Goal: Information Seeking & Learning: Learn about a topic

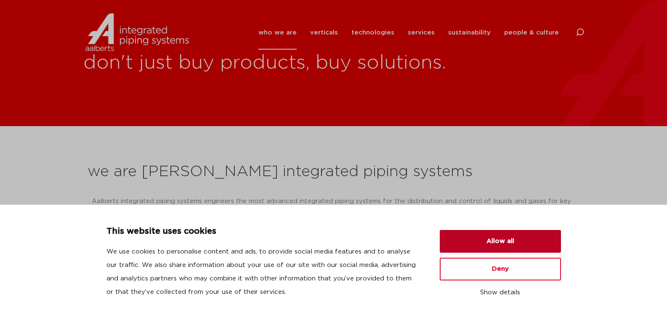
click at [512, 243] on button "Allow all" at bounding box center [500, 241] width 121 height 23
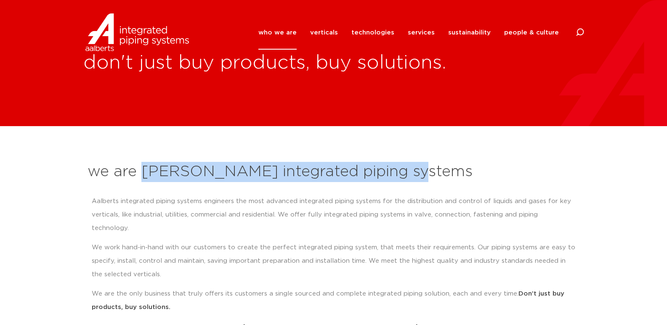
drag, startPoint x: 142, startPoint y: 169, endPoint x: 406, endPoint y: 173, distance: 263.6
click at [406, 173] on h2 "we are [PERSON_NAME] integrated piping systems" at bounding box center [334, 172] width 493 height 20
copy h2 "[PERSON_NAME] integrated piping systems"
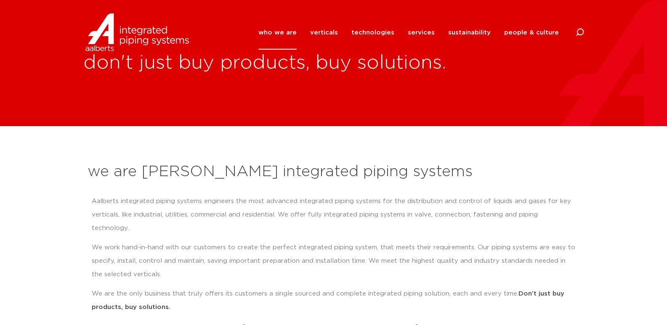
click at [225, 241] on p "We work hand-in-hand with our customers to create the perfect integrated piping…" at bounding box center [334, 261] width 484 height 40
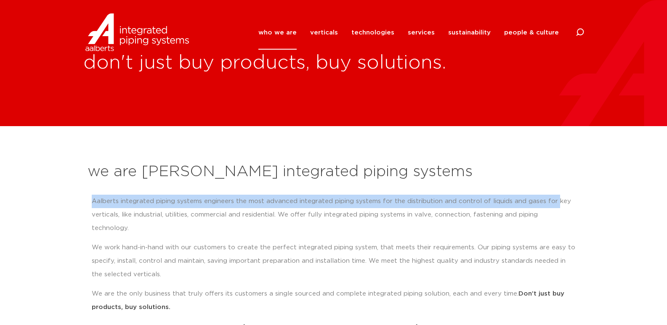
drag, startPoint x: 91, startPoint y: 200, endPoint x: 554, endPoint y: 204, distance: 462.7
click at [554, 204] on p "Aalberts integrated piping systems engineers the most advanced integrated pipin…" at bounding box center [334, 215] width 484 height 40
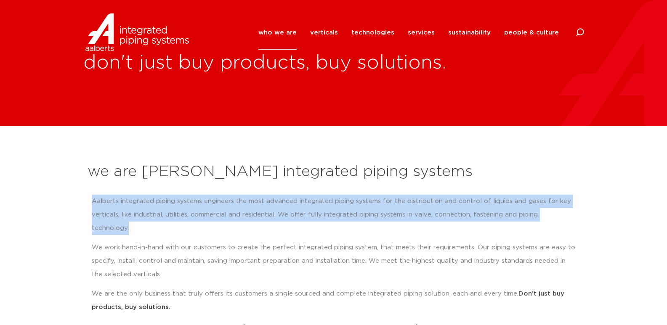
copy p "Aalberts integrated piping systems engineers the most advanced integrated pipin…"
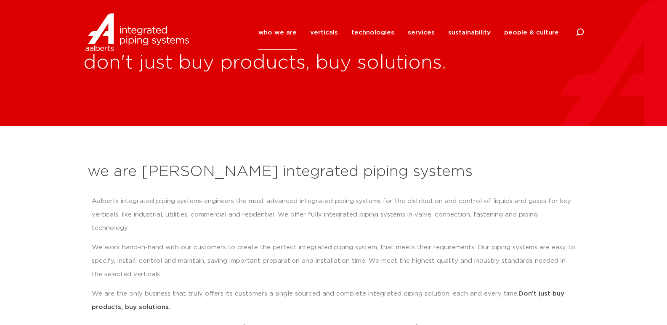
click at [376, 254] on p "We work hand-in-hand with our customers to create the perfect integrated piping…" at bounding box center [334, 261] width 484 height 40
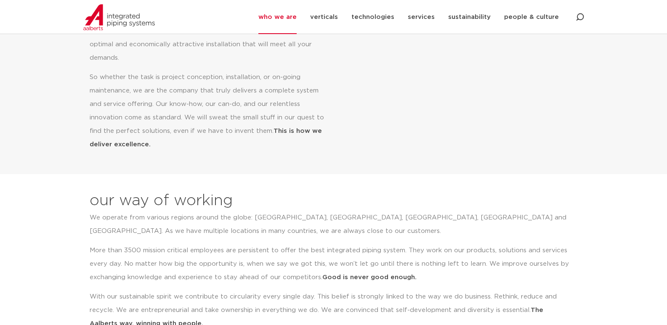
scroll to position [573, 0]
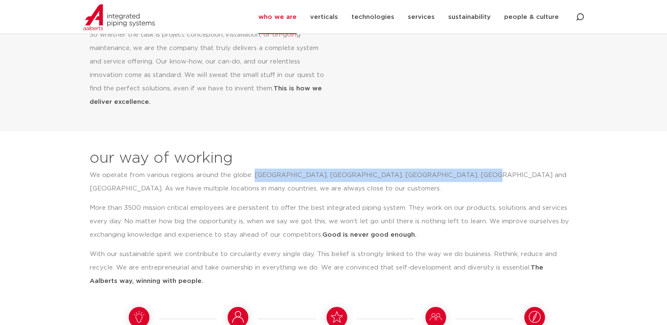
copy p "[GEOGRAPHIC_DATA], [GEOGRAPHIC_DATA], [GEOGRAPHIC_DATA], [GEOGRAPHIC_DATA] and …"
drag, startPoint x: 252, startPoint y: 162, endPoint x: 451, endPoint y: 161, distance: 199.6
click at [451, 169] on p "We operate from various regions around the globe: [GEOGRAPHIC_DATA], [GEOGRAPHI…" at bounding box center [331, 182] width 482 height 27
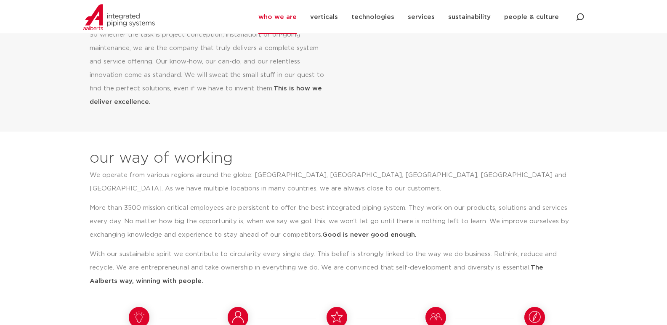
click at [292, 253] on p "With our sustainable spirit we contribute to circularity every single day. This…" at bounding box center [331, 268] width 482 height 40
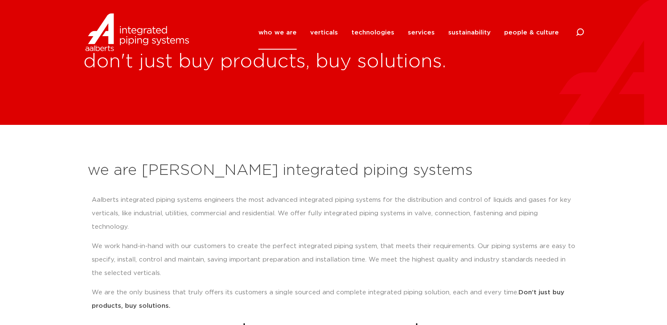
scroll to position [0, 0]
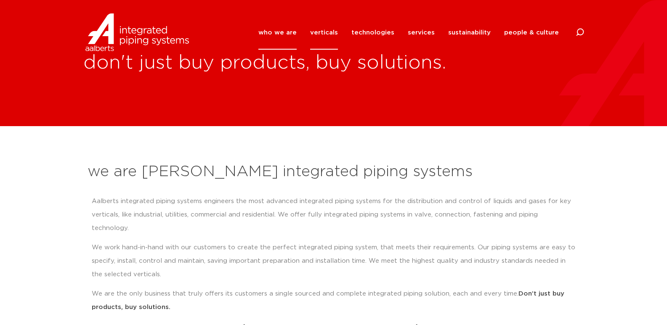
click at [330, 35] on link "verticals" at bounding box center [324, 33] width 28 height 34
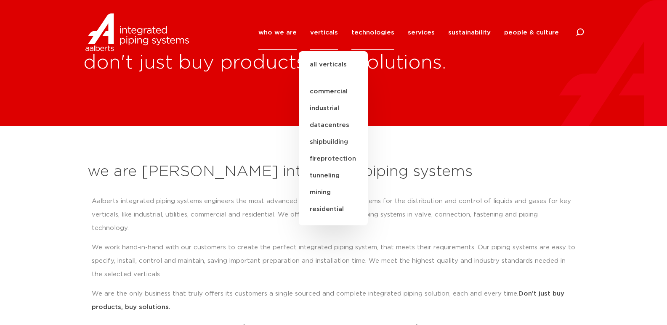
click at [379, 31] on link "technologies" at bounding box center [373, 33] width 43 height 34
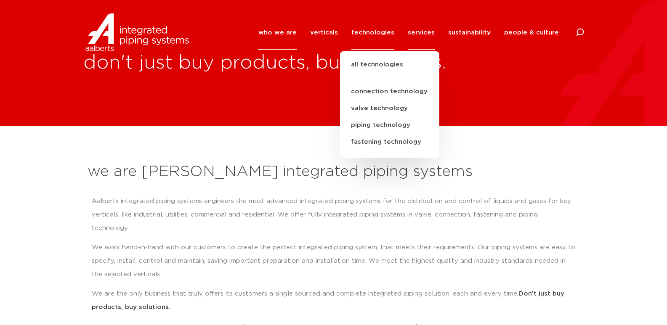
click at [419, 32] on link "services" at bounding box center [421, 33] width 27 height 34
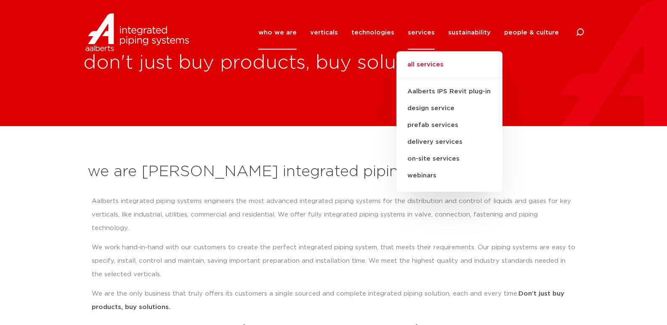
click at [421, 68] on link "all services" at bounding box center [450, 69] width 106 height 19
